Goal: Task Accomplishment & Management: Manage account settings

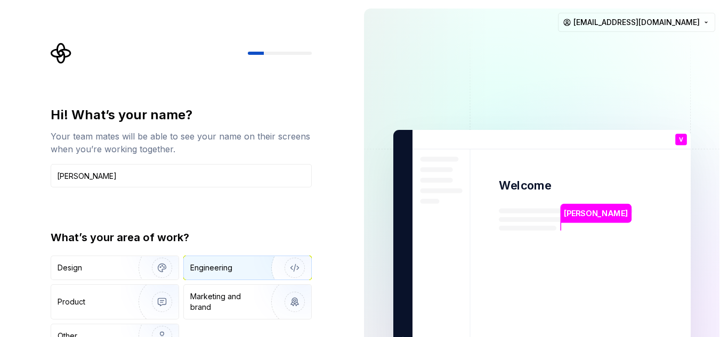
type input "[PERSON_NAME]"
click at [231, 267] on div "Engineering" at bounding box center [211, 268] width 42 height 11
type button "Engineering"
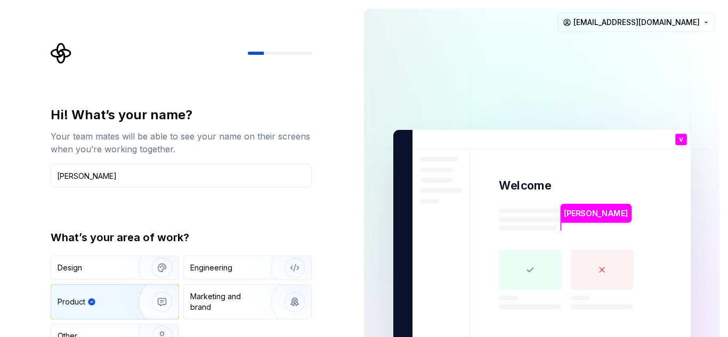
type button "Product"
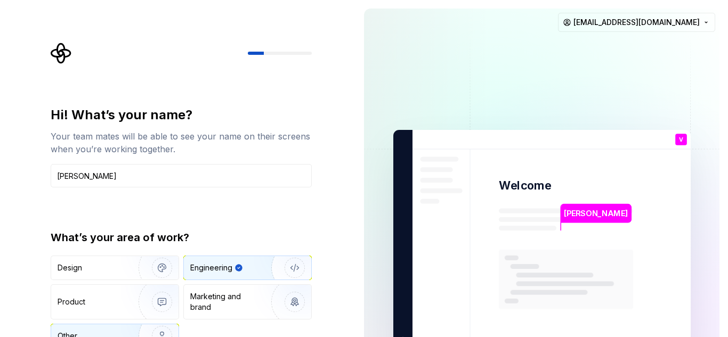
click at [137, 332] on img "button" at bounding box center [155, 336] width 68 height 71
click at [205, 270] on div "Engineering" at bounding box center [211, 268] width 42 height 11
click at [599, 209] on p "[PERSON_NAME]" at bounding box center [596, 214] width 64 height 12
click at [526, 166] on img at bounding box center [542, 241] width 432 height 504
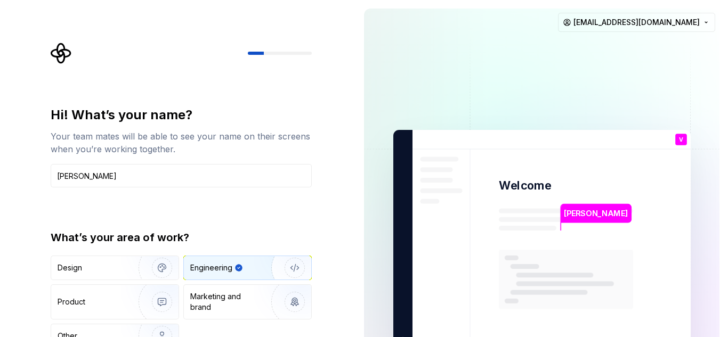
click at [526, 166] on img at bounding box center [542, 241] width 432 height 504
click at [538, 198] on img at bounding box center [542, 241] width 432 height 504
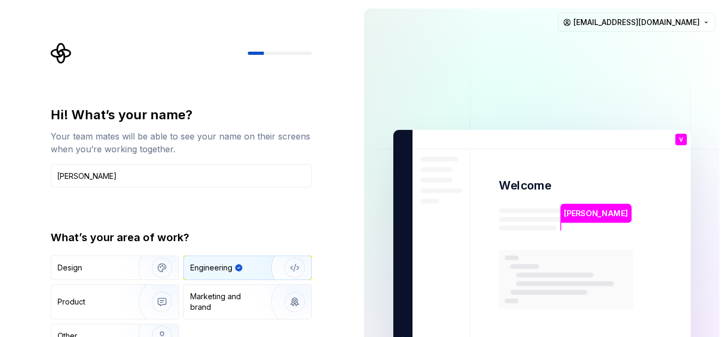
drag, startPoint x: 290, startPoint y: 44, endPoint x: 284, endPoint y: 51, distance: 9.1
click at [284, 51] on div at bounding box center [181, 53] width 261 height 21
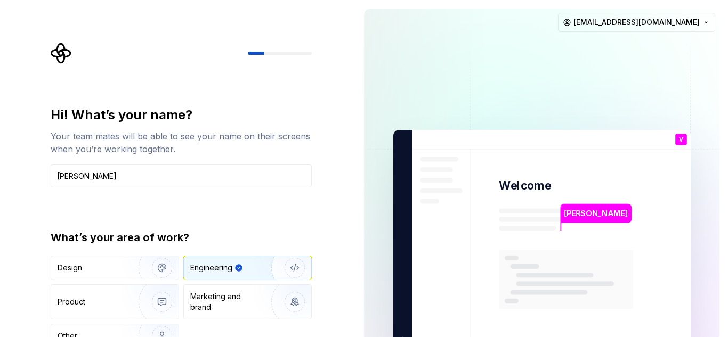
click at [284, 51] on div at bounding box center [181, 53] width 261 height 21
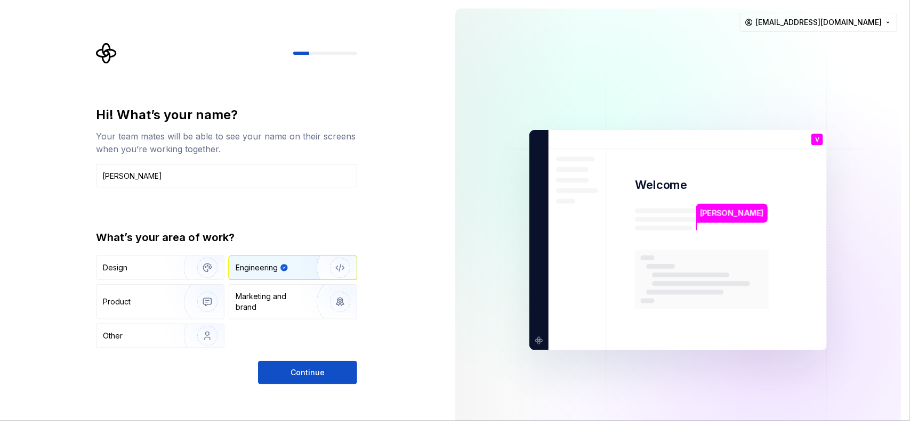
drag, startPoint x: 344, startPoint y: 15, endPoint x: 574, endPoint y: 156, distance: 269.6
click at [574, 156] on img at bounding box center [678, 241] width 432 height 504
click at [272, 337] on button "Continue" at bounding box center [307, 372] width 99 height 23
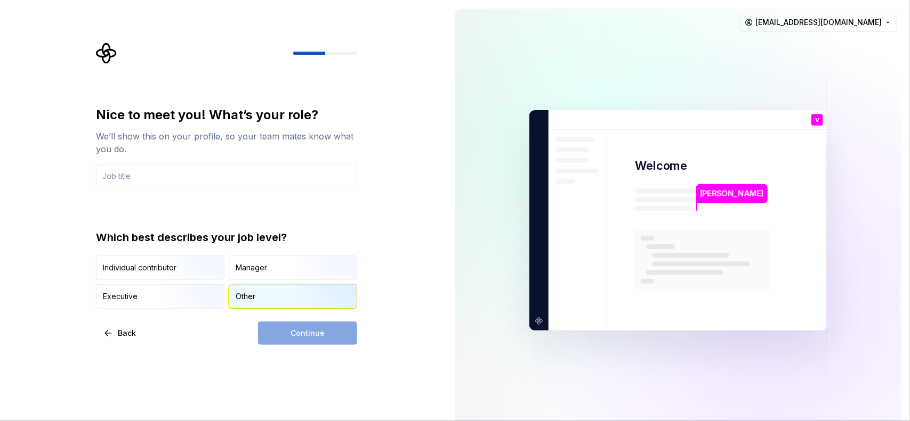
click at [272, 302] on div "Other" at bounding box center [292, 296] width 127 height 23
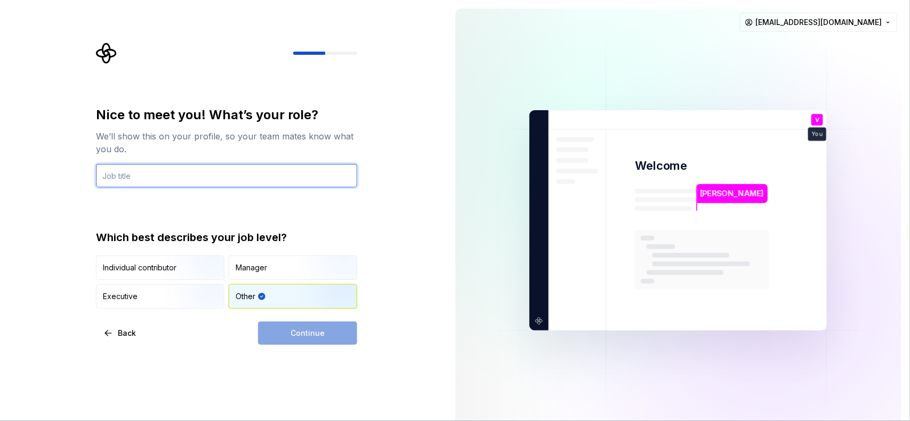
click at [278, 180] on input "text" at bounding box center [226, 175] width 261 height 23
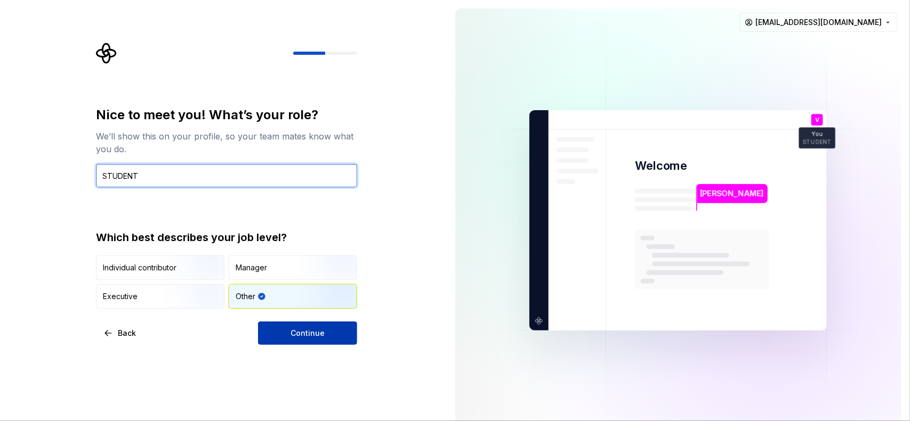
type input "STUDENT"
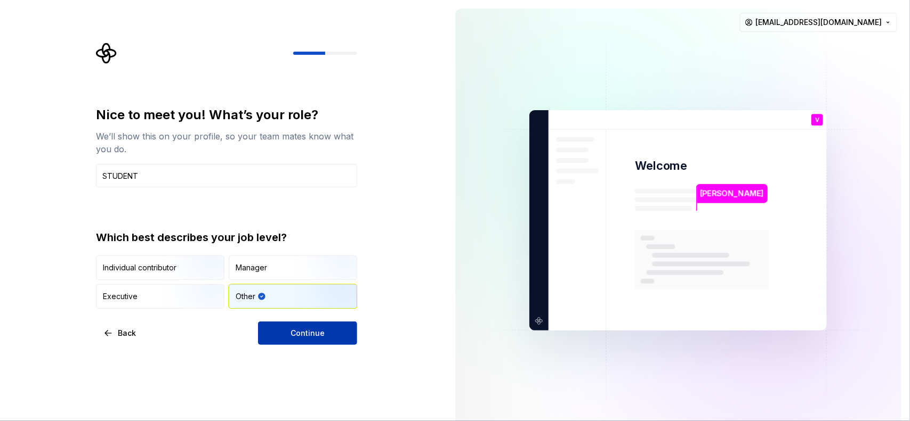
click at [302, 331] on span "Continue" at bounding box center [307, 333] width 34 height 11
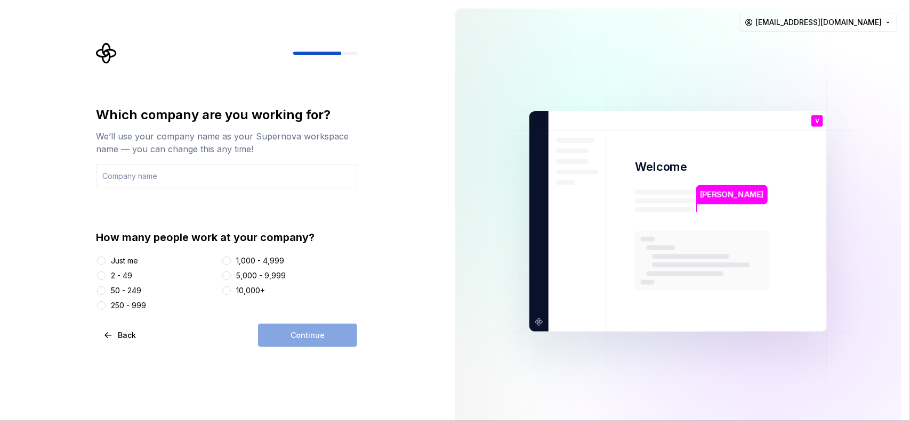
click at [113, 256] on div "Just me" at bounding box center [124, 261] width 27 height 11
click at [106, 257] on button "Just me" at bounding box center [101, 261] width 9 height 9
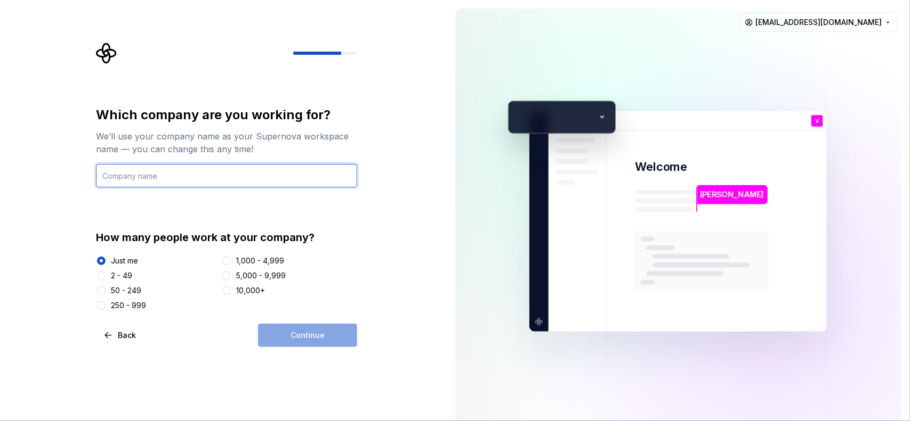
click at [181, 169] on input "text" at bounding box center [226, 175] width 261 height 23
type input "D"
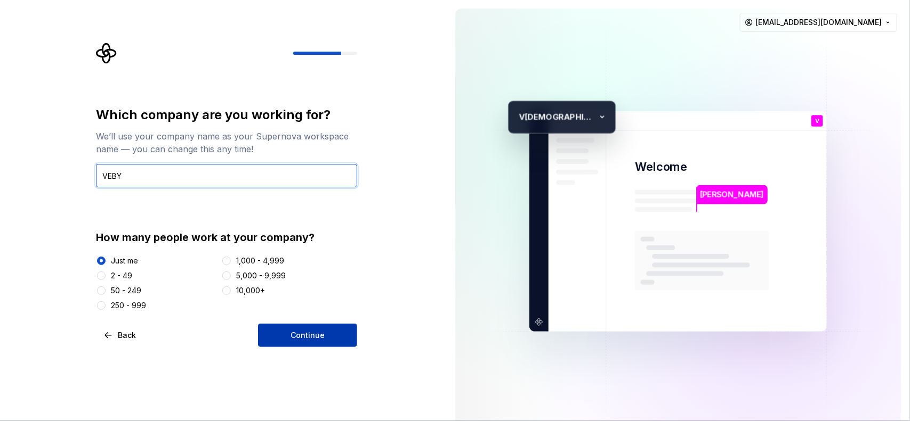
type input "VEBY"
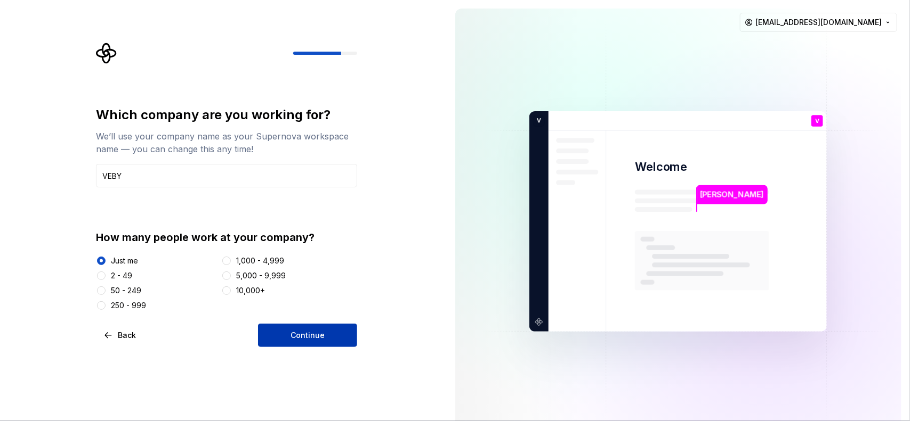
click at [279, 328] on button "Continue" at bounding box center [307, 335] width 99 height 23
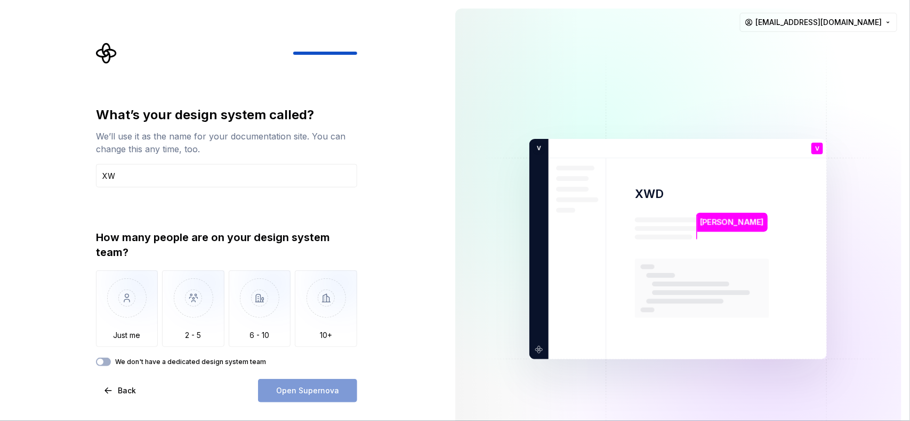
type input "X"
click at [160, 176] on input "text" at bounding box center [226, 175] width 261 height 23
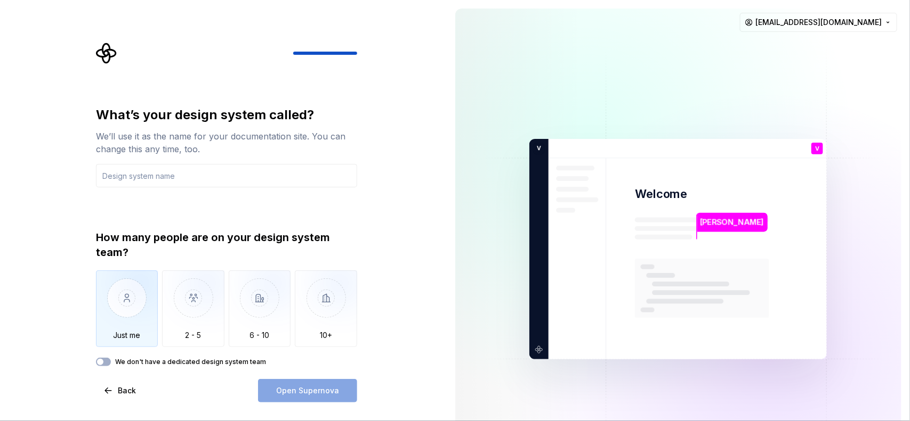
click at [124, 289] on img "button" at bounding box center [127, 306] width 62 height 71
click at [156, 337] on label "We don't have a dedicated design system team" at bounding box center [190, 362] width 151 height 9
click at [111, 337] on button "We don't have a dedicated design system team" at bounding box center [103, 362] width 15 height 9
click at [105, 337] on button "We don't have a dedicated design system team" at bounding box center [103, 362] width 15 height 9
click at [204, 163] on div "What’s your design system called? We’ll use it as the name for your documentati…" at bounding box center [226, 147] width 261 height 81
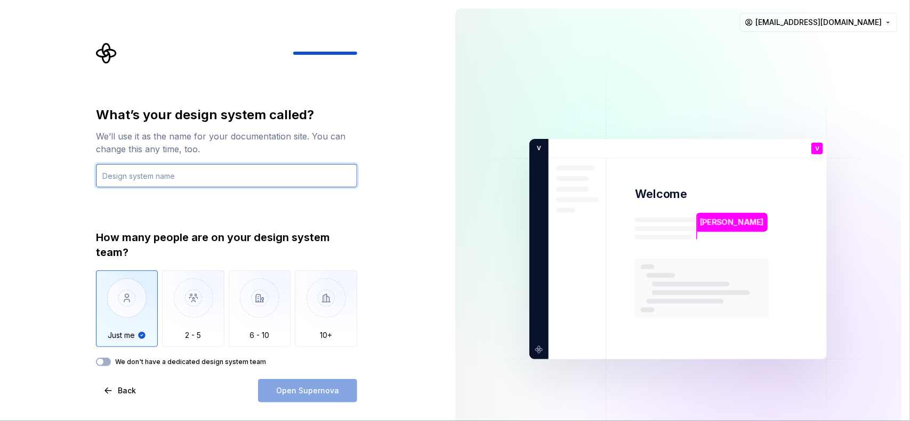
click at [204, 164] on input "text" at bounding box center [226, 175] width 261 height 23
type input "N"
type input "NOVA"
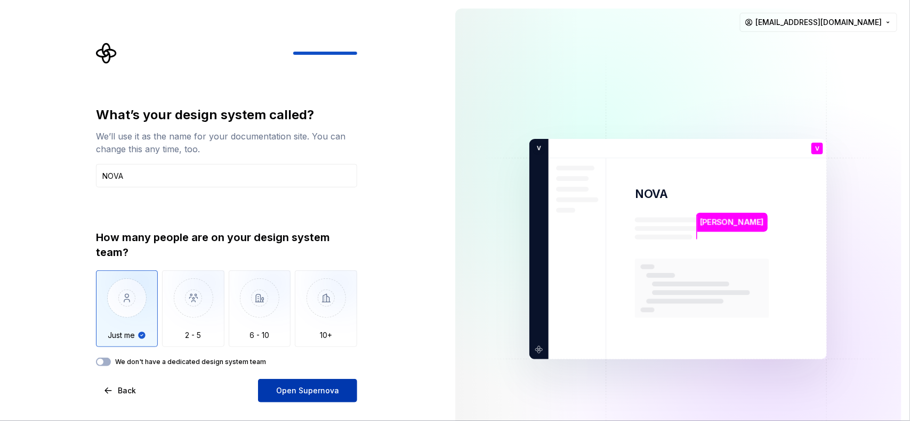
click at [322, 337] on div "Open Supernova" at bounding box center [307, 390] width 99 height 23
click at [319, 337] on span "Open Supernova" at bounding box center [307, 391] width 63 height 11
click at [319, 337] on div "Open Supernova" at bounding box center [307, 390] width 99 height 23
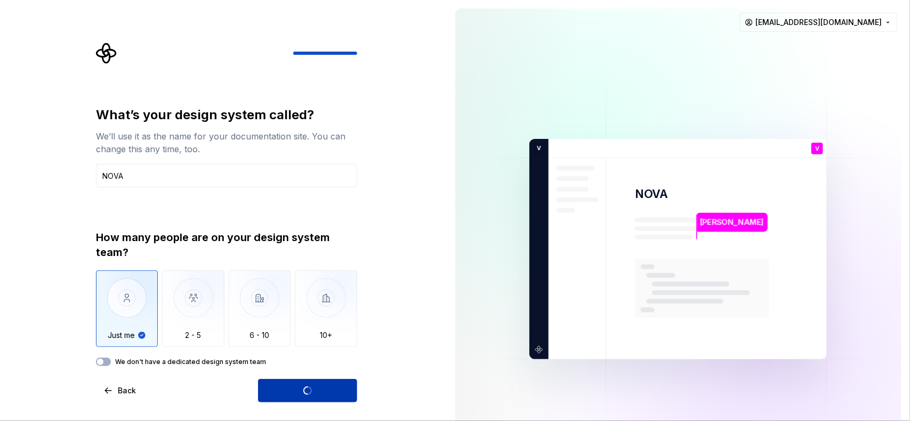
click at [319, 337] on div "Open Supernova" at bounding box center [307, 390] width 99 height 23
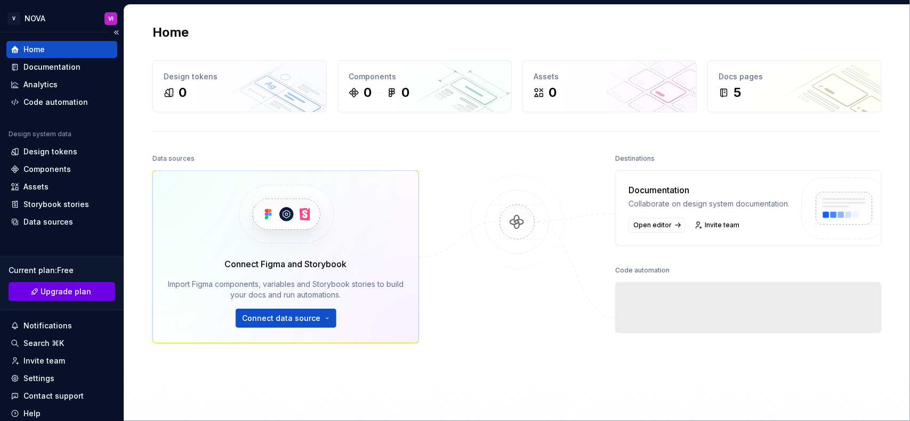
click at [72, 283] on link "Upgrade plan" at bounding box center [62, 291] width 107 height 19
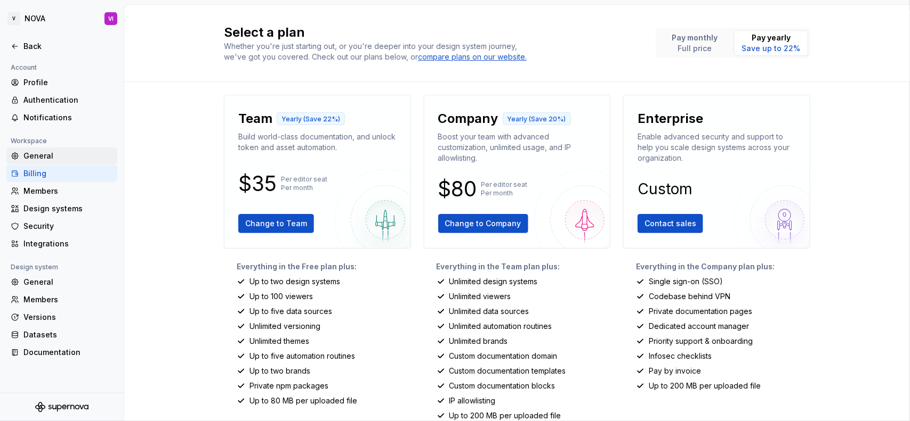
click at [40, 158] on div "General" at bounding box center [68, 156] width 90 height 11
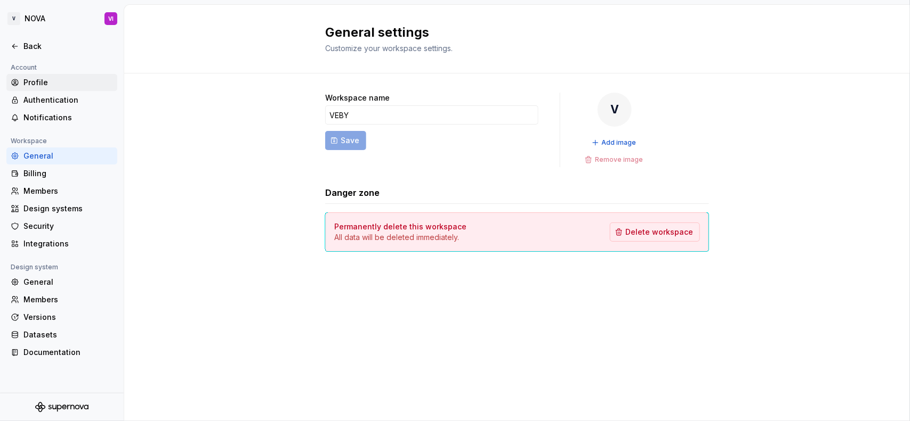
click at [60, 75] on div "Profile" at bounding box center [61, 82] width 111 height 17
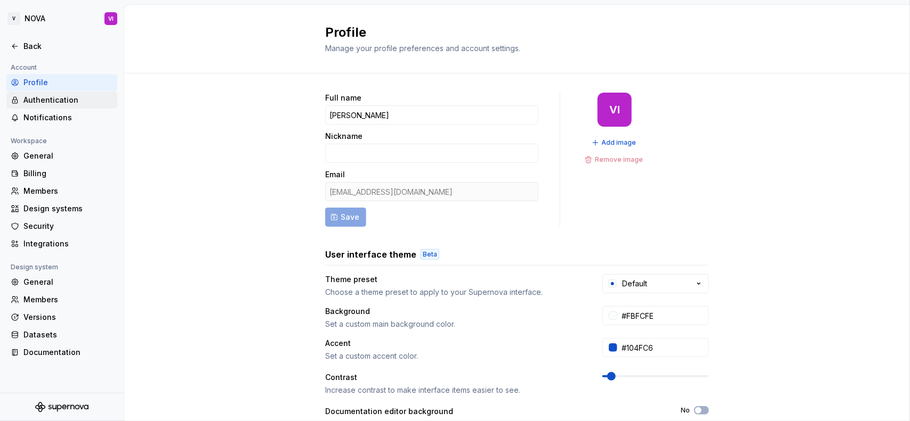
click at [22, 104] on div "Authentication" at bounding box center [62, 100] width 102 height 11
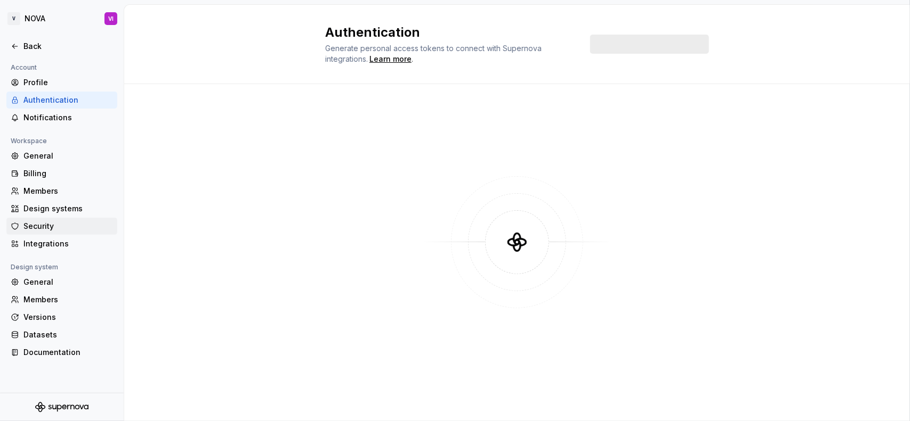
click at [64, 224] on div "Security" at bounding box center [68, 226] width 90 height 11
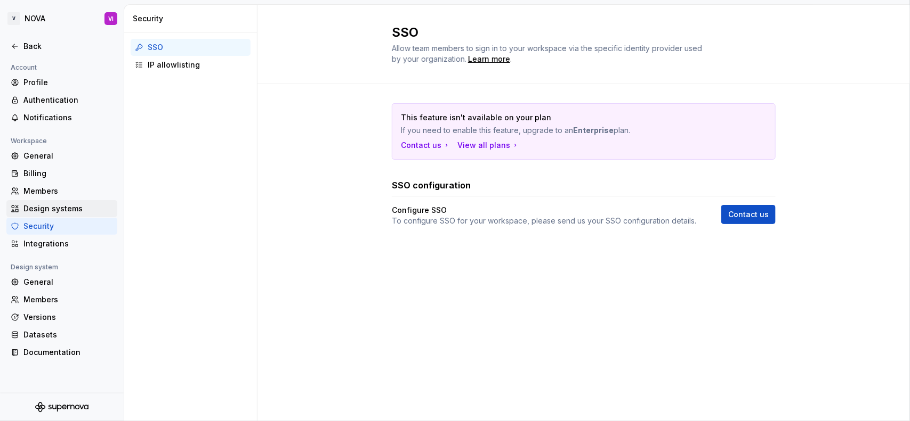
click at [74, 204] on div "Design systems" at bounding box center [68, 209] width 90 height 11
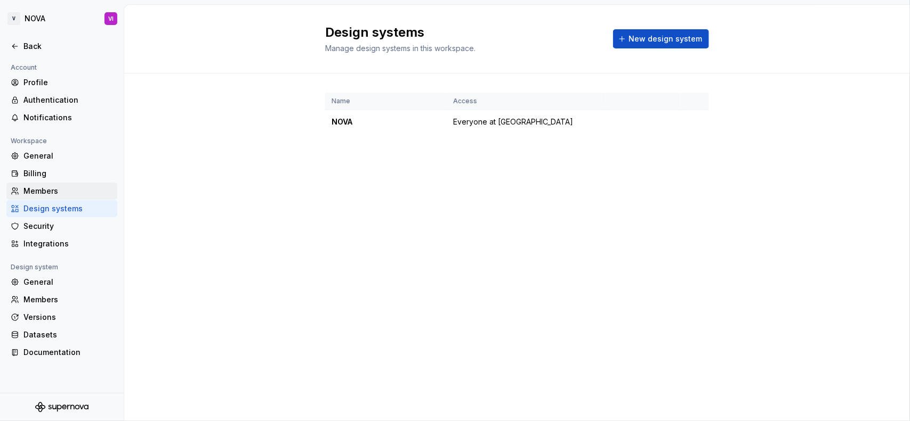
click at [80, 190] on div "Members" at bounding box center [68, 191] width 90 height 11
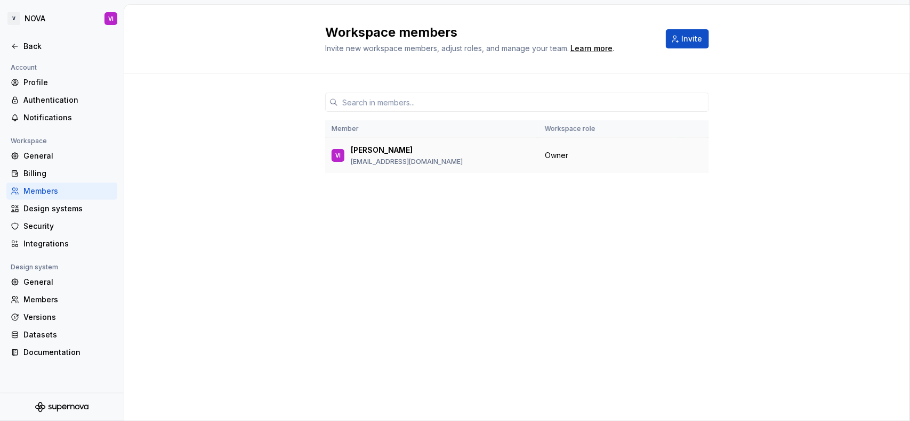
click at [422, 155] on div "[PERSON_NAME]" at bounding box center [407, 150] width 112 height 11
click at [71, 169] on div "Billing" at bounding box center [68, 173] width 90 height 11
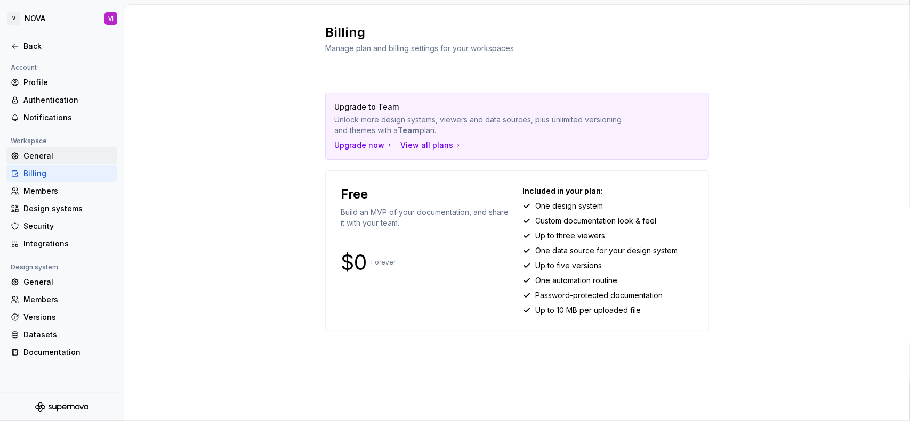
click at [72, 157] on div "General" at bounding box center [68, 156] width 90 height 11
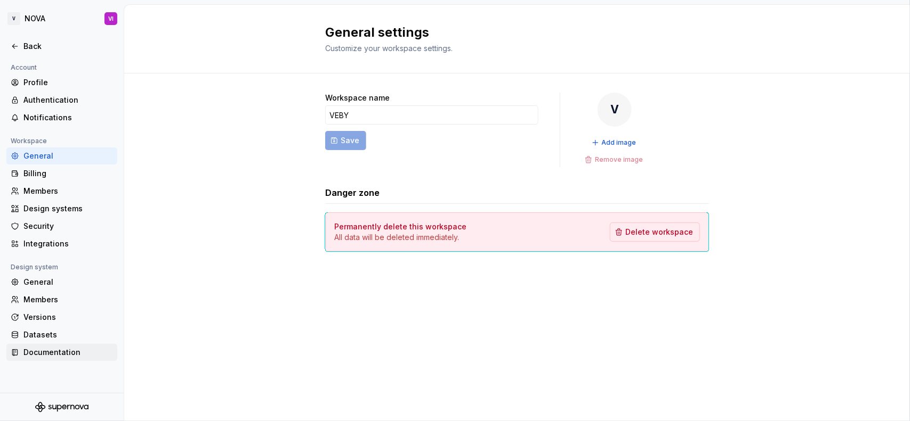
click at [63, 337] on div "Documentation" at bounding box center [68, 352] width 90 height 11
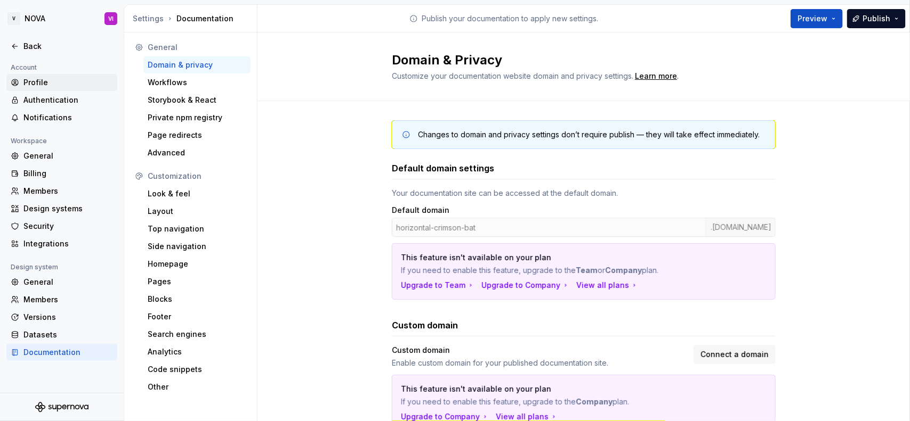
click at [35, 76] on div "Profile" at bounding box center [61, 82] width 111 height 17
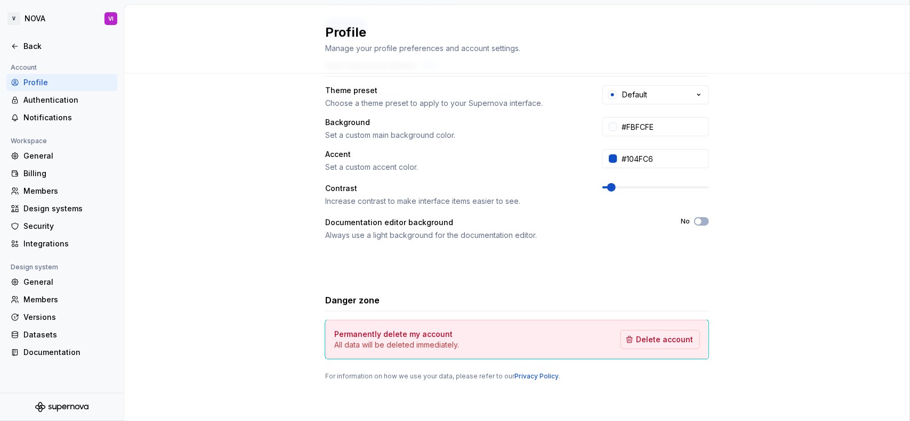
scroll to position [156, 0]
